Goal: Transaction & Acquisition: Purchase product/service

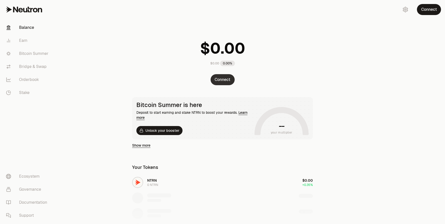
click at [222, 78] on button "Connect" at bounding box center [223, 79] width 24 height 11
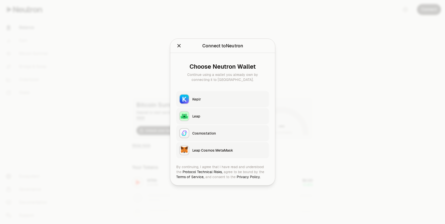
click at [217, 98] on div "Keplr" at bounding box center [229, 99] width 74 height 5
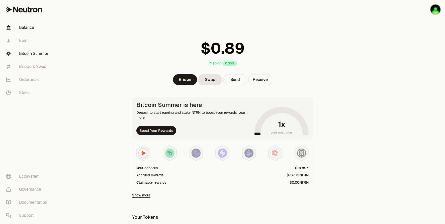
click at [39, 54] on link "Bitcoin Summer" at bounding box center [28, 53] width 52 height 13
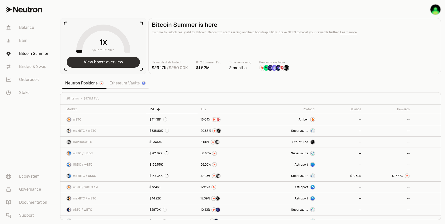
click at [92, 58] on button "View boost overview" at bounding box center [103, 62] width 73 height 11
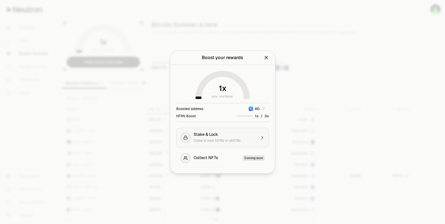
click at [229, 140] on span "Stake & lock NTRN or dNTRN" at bounding box center [217, 140] width 47 height 5
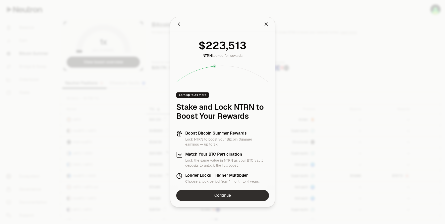
click at [229, 194] on link "Continue" at bounding box center [222, 195] width 93 height 11
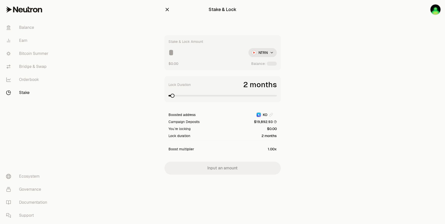
click at [200, 55] on input at bounding box center [207, 52] width 76 height 9
type input "******"
click at [277, 94] on span at bounding box center [223, 96] width 108 height 5
click at [105, 180] on main "Stake & Lock Stake & Lock Amount ****** NTRN $14.74K Balance: Use Max Lock Dura…" at bounding box center [250, 97] width 389 height 195
click at [24, 40] on link "Earn" at bounding box center [28, 40] width 52 height 13
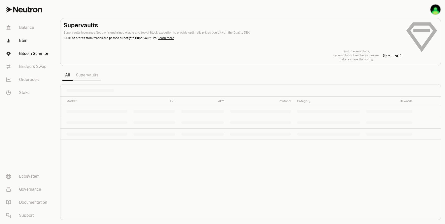
click at [29, 54] on link "Bitcoin Summer" at bounding box center [28, 53] width 52 height 13
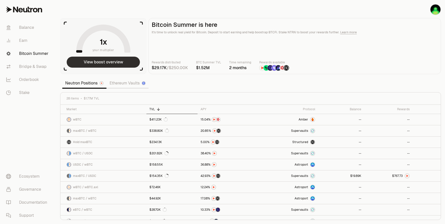
click at [105, 58] on button "View boost overview" at bounding box center [103, 62] width 73 height 11
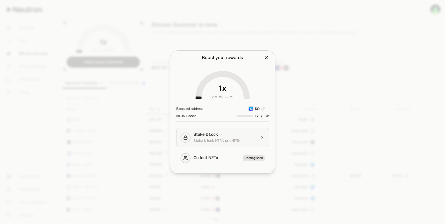
click at [224, 139] on span "Stake & lock NTRN or dNTRN" at bounding box center [217, 140] width 47 height 5
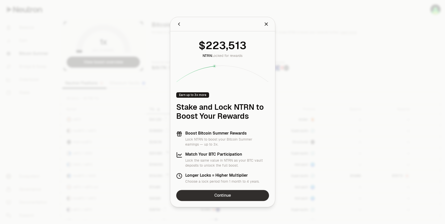
click at [219, 191] on link "Continue" at bounding box center [222, 195] width 93 height 11
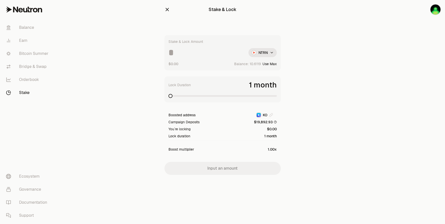
click at [194, 55] on input at bounding box center [207, 52] width 76 height 9
click at [173, 97] on span at bounding box center [171, 96] width 4 height 4
drag, startPoint x: 179, startPoint y: 53, endPoint x: 241, endPoint y: 44, distance: 62.3
click at [240, 51] on input "******" at bounding box center [207, 52] width 76 height 9
click at [271, 98] on span at bounding box center [273, 96] width 4 height 4
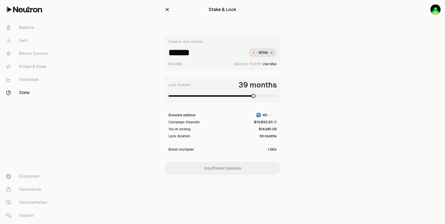
click at [256, 95] on span at bounding box center [254, 96] width 4 height 4
click at [205, 55] on input "******" at bounding box center [207, 52] width 76 height 9
click at [169, 53] on input "******" at bounding box center [207, 52] width 76 height 9
type input "******"
click at [41, 55] on link "Bitcoin Summer" at bounding box center [28, 53] width 52 height 13
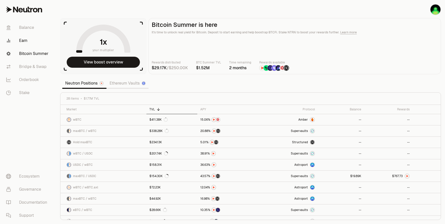
click at [24, 40] on link "Earn" at bounding box center [28, 40] width 52 height 13
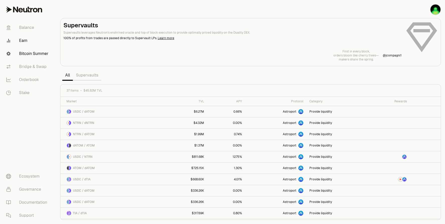
click at [32, 56] on link "Bitcoin Summer" at bounding box center [28, 53] width 52 height 13
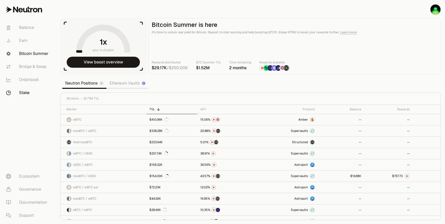
click at [25, 97] on link "Stake" at bounding box center [28, 92] width 52 height 13
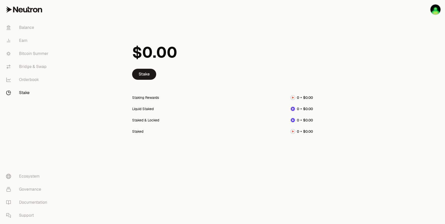
drag, startPoint x: 149, startPoint y: 96, endPoint x: 145, endPoint y: 81, distance: 15.6
click at [149, 96] on div "Staking Rewards" at bounding box center [145, 97] width 27 height 5
click at [144, 79] on link "Stake" at bounding box center [144, 74] width 24 height 11
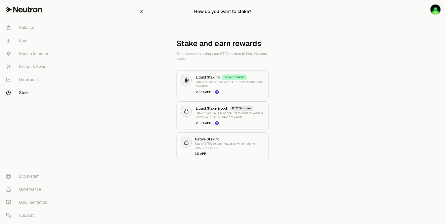
click at [137, 175] on div "How do you want to stake? Stake and earn rewards Earn interest by using your NT…" at bounding box center [222, 90] width 181 height 180
click at [37, 179] on link "Ecosystem" at bounding box center [28, 176] width 52 height 13
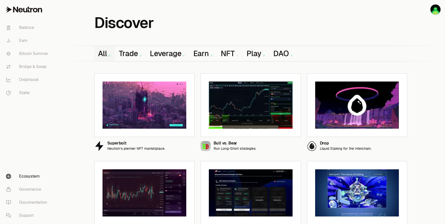
scroll to position [75, 0]
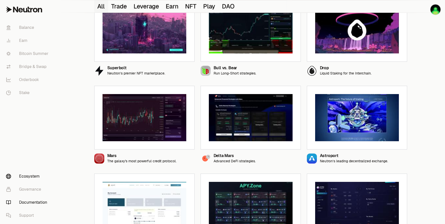
click at [34, 204] on link "Documentation" at bounding box center [28, 202] width 52 height 13
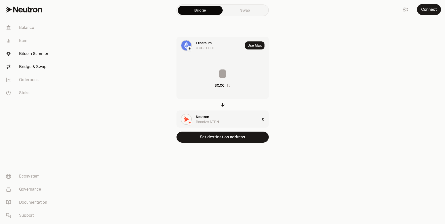
click at [30, 55] on link "Bitcoin Summer" at bounding box center [28, 53] width 52 height 13
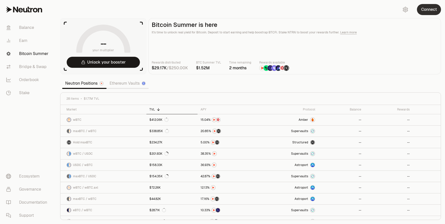
click at [430, 12] on button "Connect" at bounding box center [429, 9] width 24 height 11
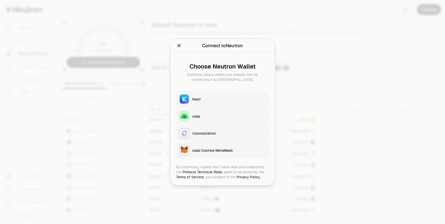
click at [211, 101] on div "Keplr" at bounding box center [229, 99] width 74 height 5
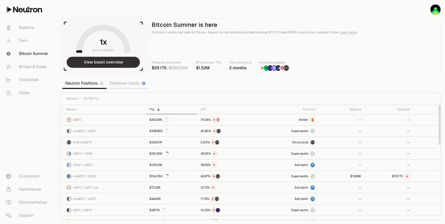
click at [104, 65] on button "View boost overview" at bounding box center [103, 62] width 73 height 11
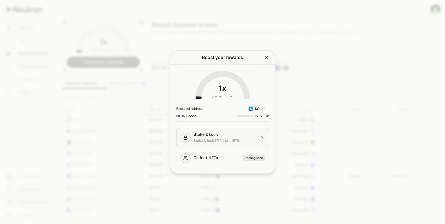
click at [227, 130] on button "Stake & Lock Stake & lock NTRN or dNTRN" at bounding box center [222, 138] width 93 height 20
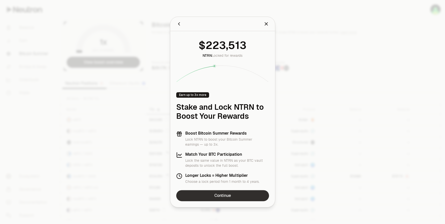
click at [226, 195] on link "Continue" at bounding box center [222, 195] width 93 height 11
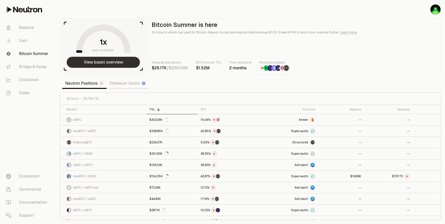
click at [128, 67] on button "View boost overview" at bounding box center [103, 62] width 73 height 11
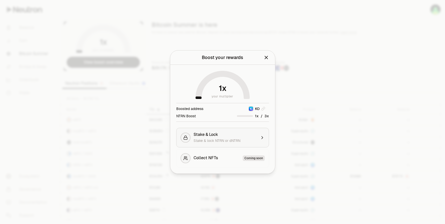
click at [226, 135] on div "Stake & Lock" at bounding box center [225, 134] width 63 height 5
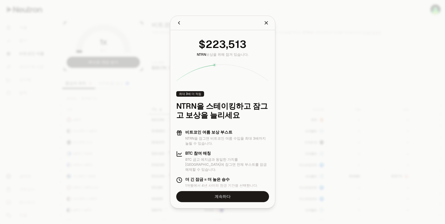
drag, startPoint x: 209, startPoint y: 46, endPoint x: 251, endPoint y: 56, distance: 42.7
click at [251, 56] on div "NTRN 보상을 위해 잠겨 있습니다." at bounding box center [222, 58] width 93 height 45
drag, startPoint x: 251, startPoint y: 56, endPoint x: 207, endPoint y: 59, distance: 43.8
click at [207, 59] on div "NTRN 보상을 위해 잠겨 있습니다." at bounding box center [222, 58] width 93 height 45
click at [267, 25] on icon "닫다" at bounding box center [267, 23] width 6 height 6
